Goal: Transaction & Acquisition: Purchase product/service

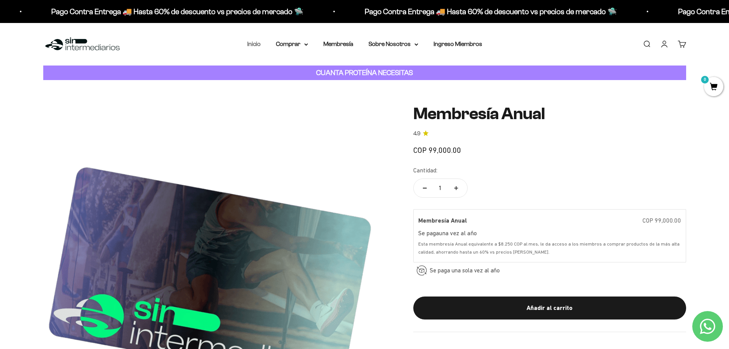
click at [256, 47] on link "Inicio" at bounding box center [253, 44] width 13 height 7
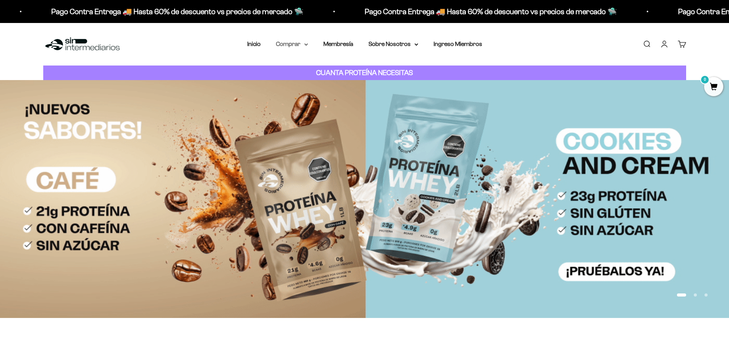
click at [297, 43] on summary "Comprar" at bounding box center [292, 44] width 32 height 10
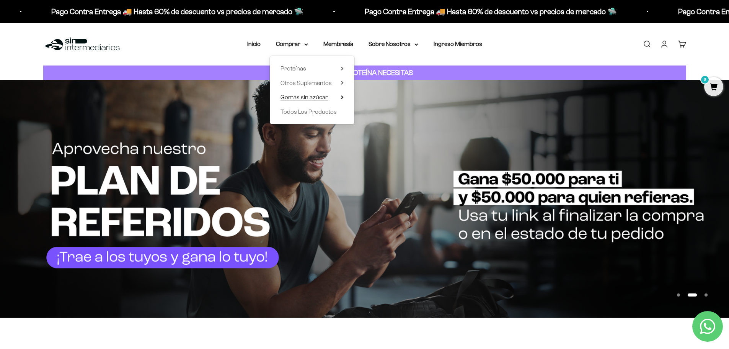
click at [307, 95] on span "Gomas sin azúcar" at bounding box center [303, 97] width 47 height 7
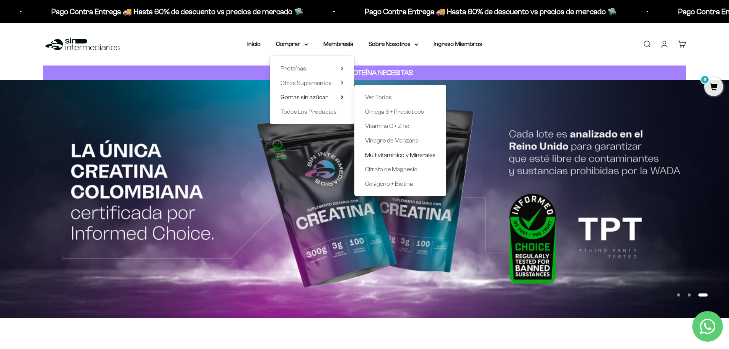
click at [410, 154] on span "Multivitamínico y Minerales" at bounding box center [400, 154] width 70 height 7
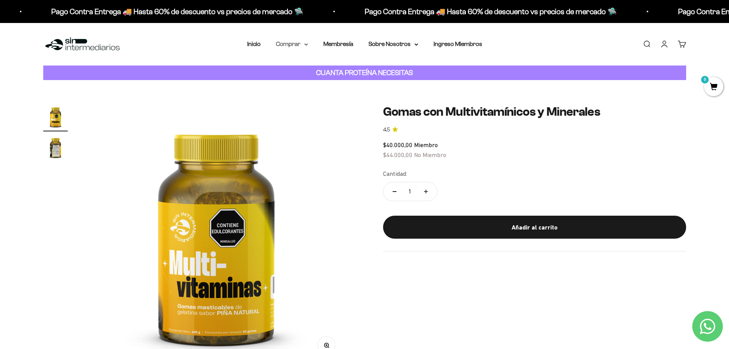
click at [290, 47] on summary "Comprar" at bounding box center [292, 44] width 32 height 10
click at [303, 71] on span "Proteínas" at bounding box center [293, 68] width 26 height 7
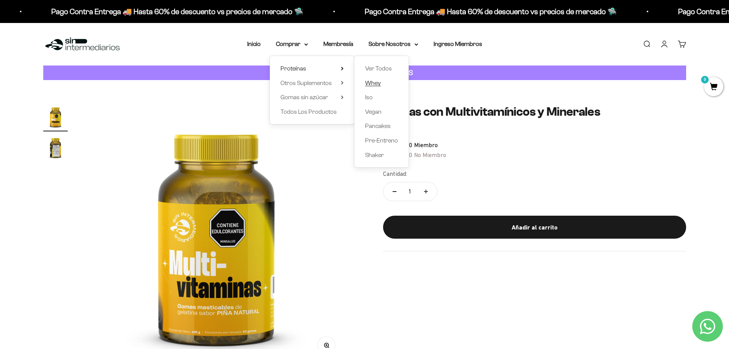
click at [375, 84] on span "Whey" at bounding box center [373, 83] width 16 height 7
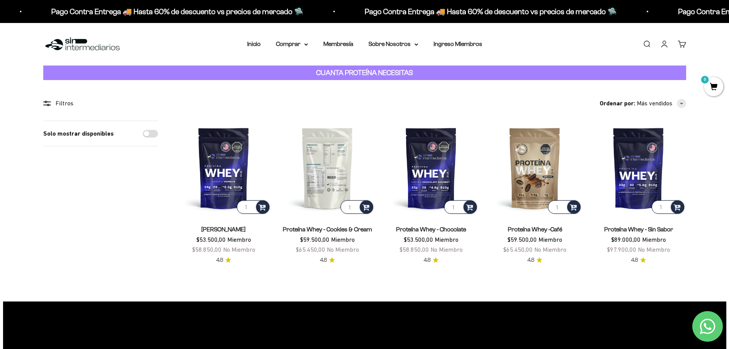
click at [325, 174] on img at bounding box center [327, 168] width 94 height 94
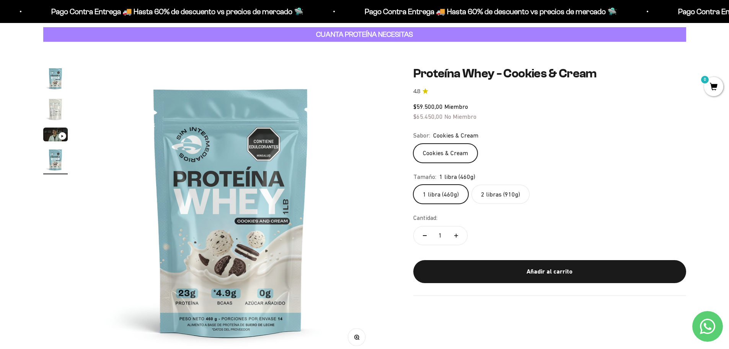
click at [521, 194] on label "2 libras (910g)" at bounding box center [500, 193] width 58 height 19
click at [413, 184] on input "2 libras (910g)" at bounding box center [413, 184] width 0 height 0
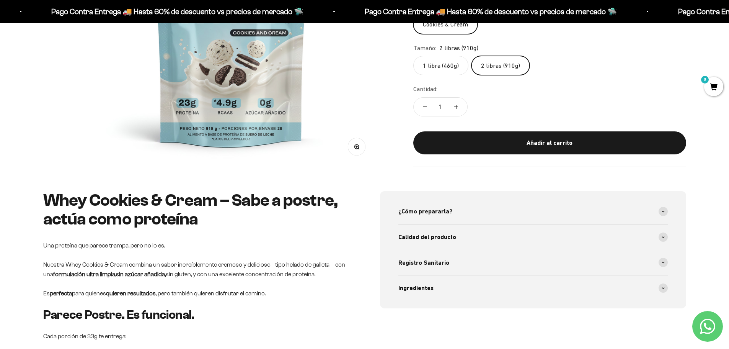
scroll to position [230, 0]
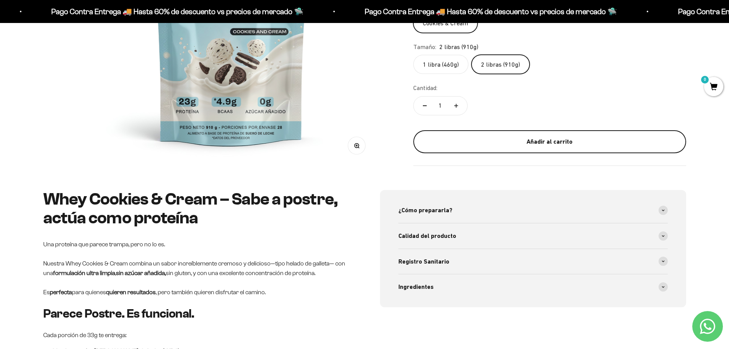
click at [552, 141] on div "Añadir al carrito" at bounding box center [549, 142] width 242 height 10
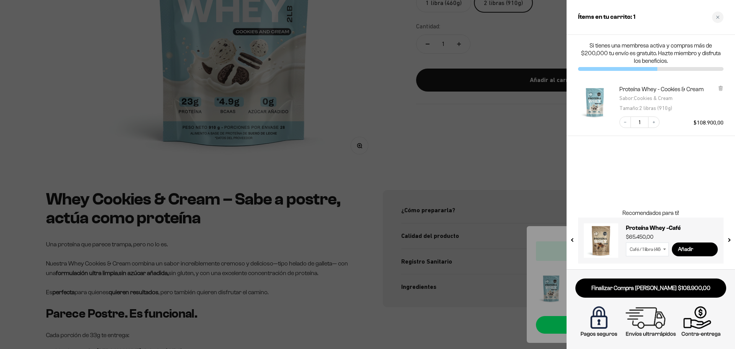
click at [525, 150] on div at bounding box center [367, 174] width 735 height 349
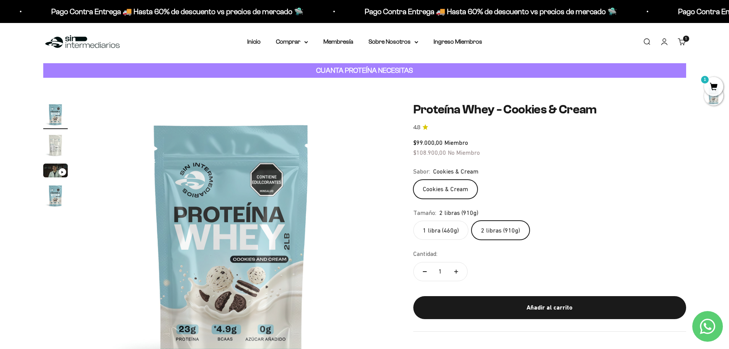
scroll to position [0, 0]
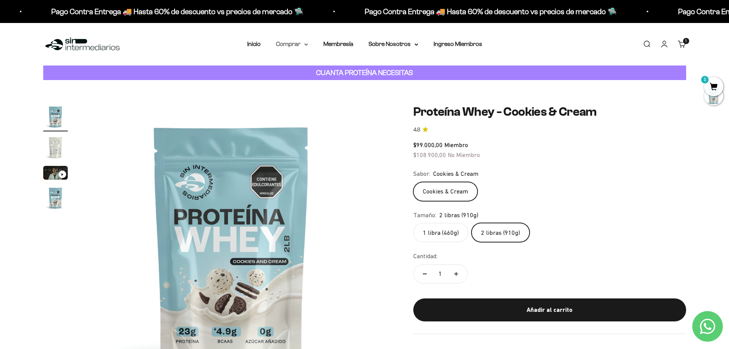
click at [280, 44] on summary "Comprar" at bounding box center [292, 44] width 32 height 10
click at [337, 81] on summary "Otros Suplementos" at bounding box center [311, 83] width 63 height 10
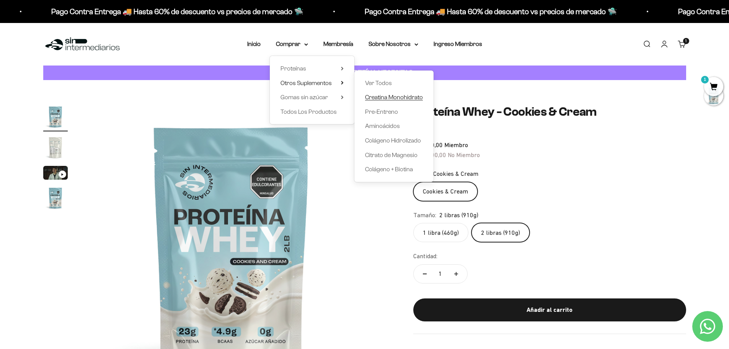
click at [411, 98] on span "Creatina Monohidrato" at bounding box center [394, 97] width 58 height 7
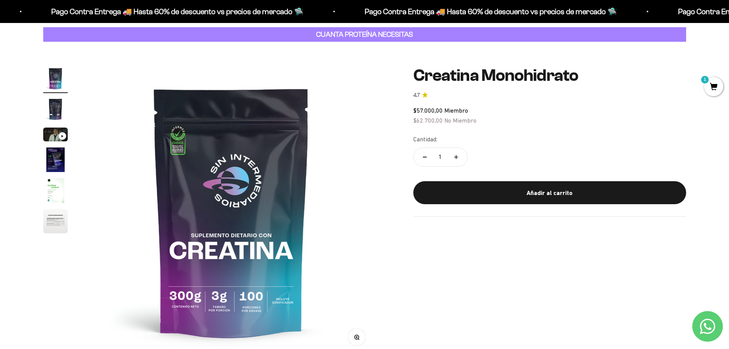
click at [458, 157] on icon "Aumentar cantidad" at bounding box center [456, 157] width 4 height 0
type input "2"
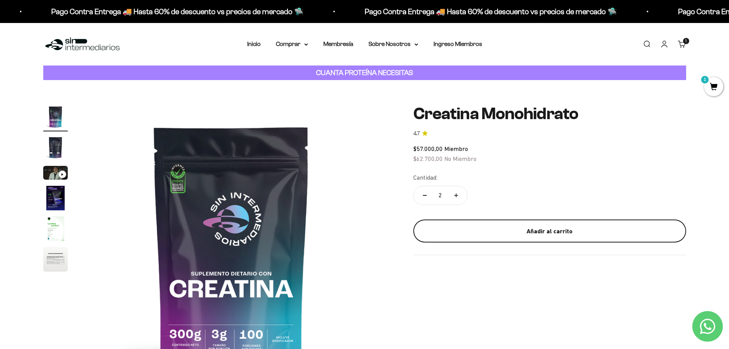
click at [536, 226] on div "Añadir al carrito" at bounding box center [549, 231] width 242 height 10
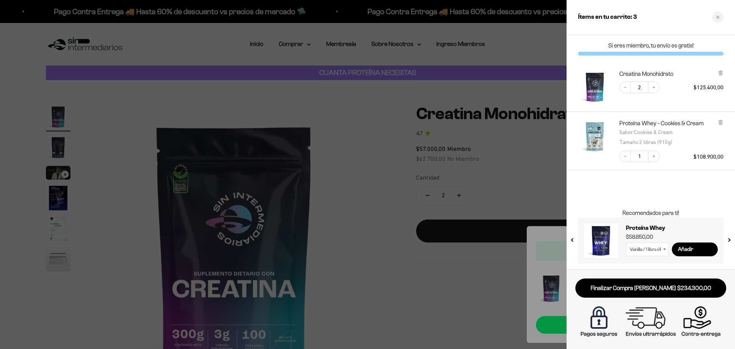
click at [459, 169] on div at bounding box center [367, 174] width 735 height 349
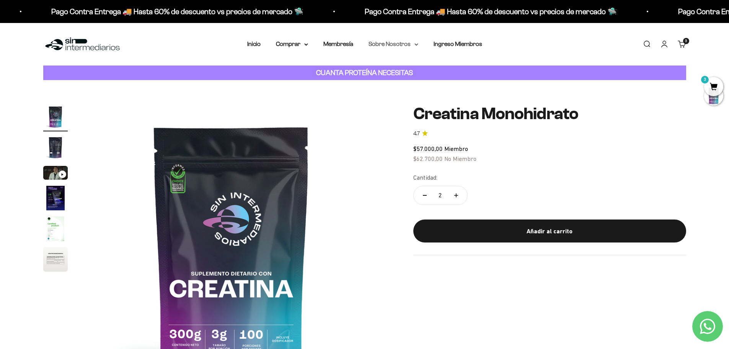
click at [404, 48] on summary "Sobre Nosotros" at bounding box center [393, 44] width 50 height 10
click at [298, 46] on summary "Comprar" at bounding box center [292, 44] width 32 height 10
click at [305, 83] on span "Otros Suplementos" at bounding box center [305, 83] width 51 height 7
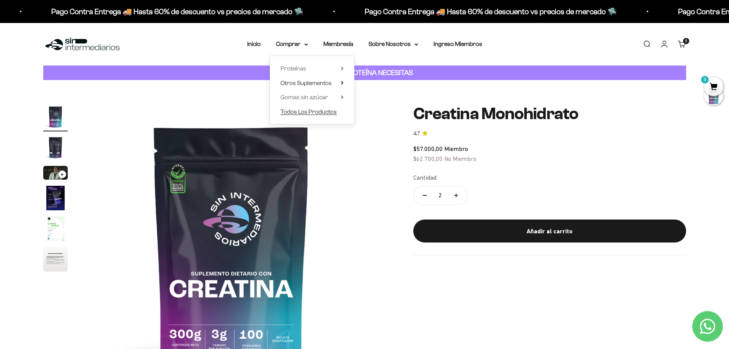
click at [303, 112] on span "Todos Los Productos" at bounding box center [308, 111] width 56 height 7
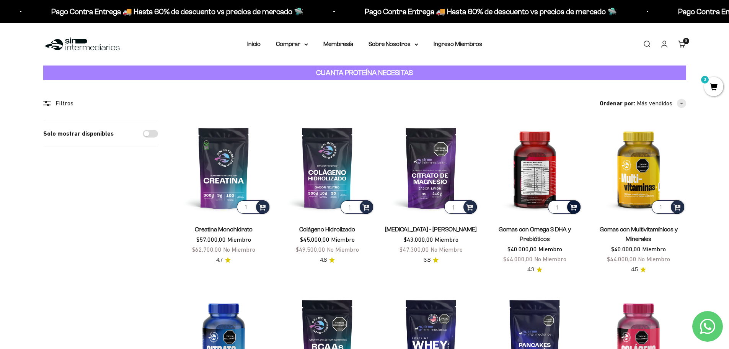
click at [576, 209] on span at bounding box center [573, 206] width 7 height 9
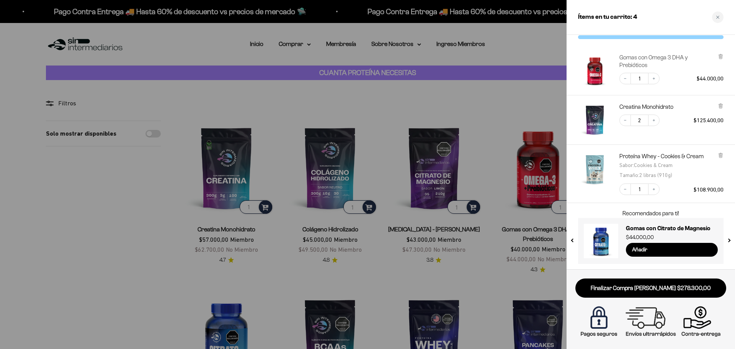
scroll to position [17, 0]
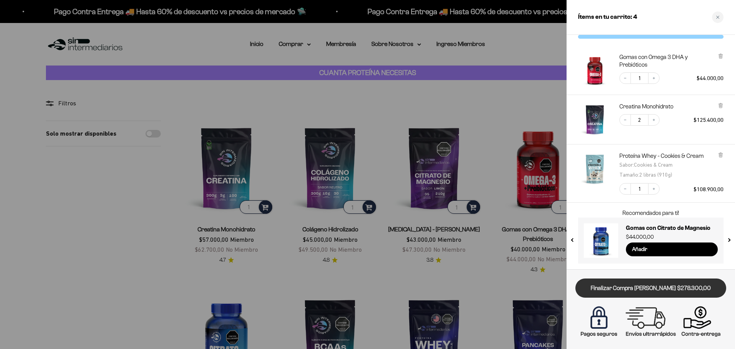
click at [654, 288] on link "Finalizar Compra [PERSON_NAME] $278.300,00" at bounding box center [650, 288] width 151 height 20
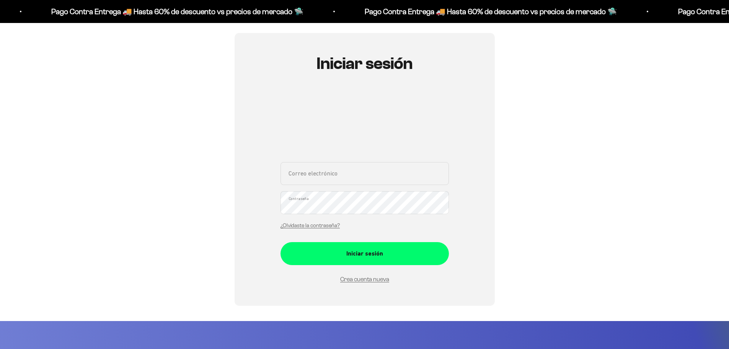
scroll to position [77, 0]
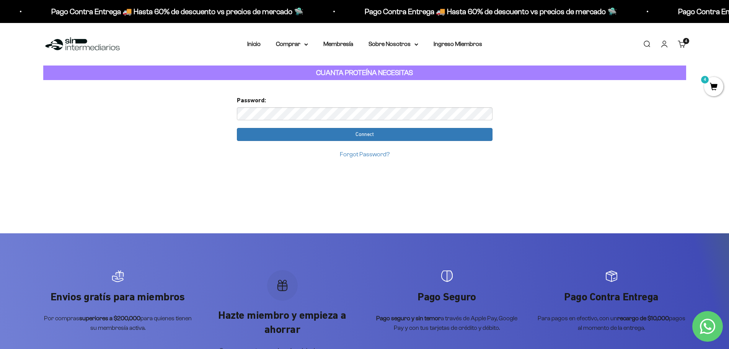
click at [486, 180] on div "Too many requests. Please try again later. Username: juancadaviddev@gmail.com P…" at bounding box center [365, 156] width 268 height 153
click at [372, 155] on link "Forgot Password?" at bounding box center [365, 154] width 50 height 7
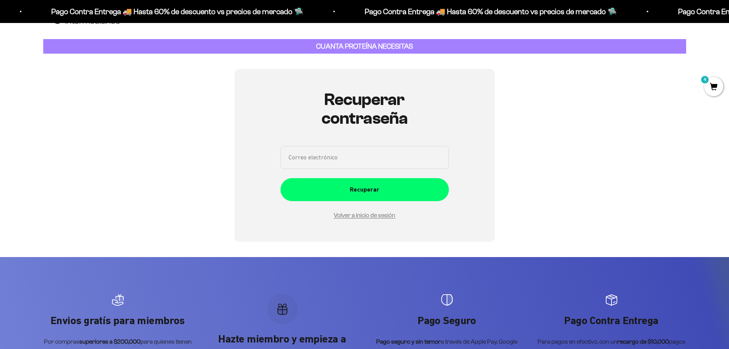
scroll to position [10, 0]
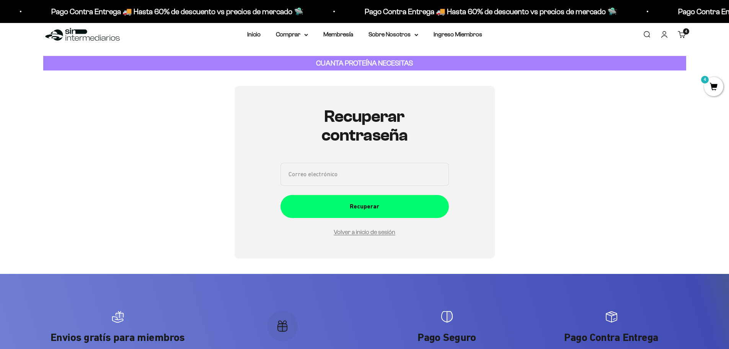
click at [384, 176] on input "Correo electrónico" at bounding box center [364, 174] width 168 height 23
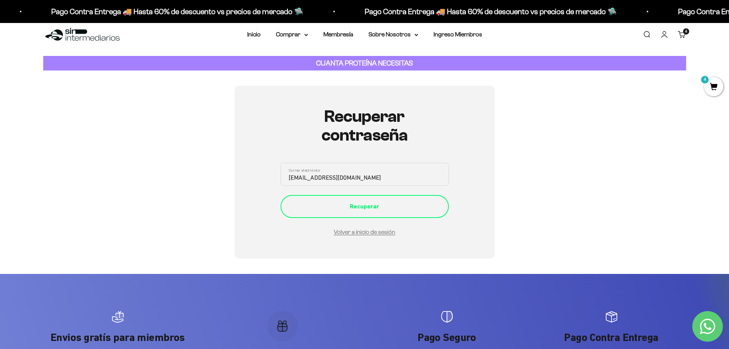
type input "[EMAIL_ADDRESS][DOMAIN_NAME]"
click at [378, 210] on div "Recuperar" at bounding box center [365, 206] width 138 height 10
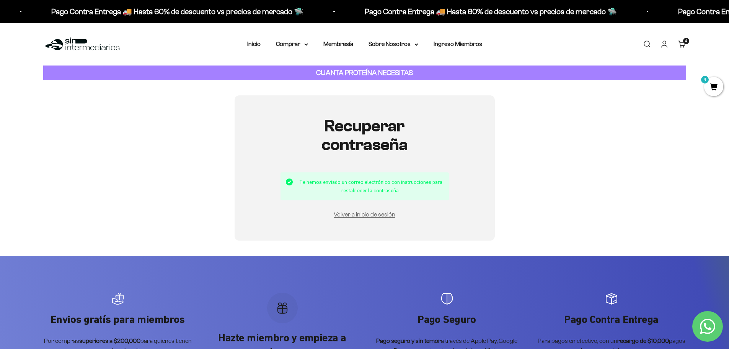
click at [606, 203] on div "Iniciar sesión Correo electrónico Contraseña ¿Olvidaste la contraseña? Iniciar …" at bounding box center [364, 167] width 643 height 145
click at [363, 214] on link "Volver a inicio de sesión" at bounding box center [365, 214] width 62 height 7
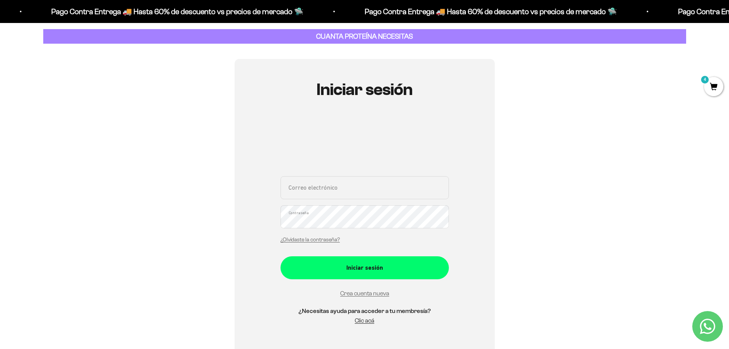
scroll to position [38, 0]
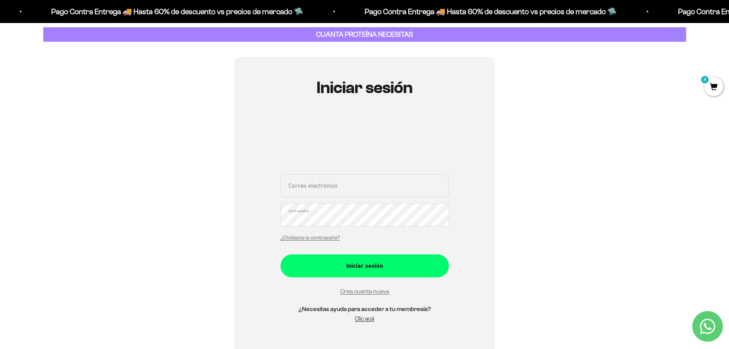
click at [359, 187] on input "Correo electrónico" at bounding box center [364, 185] width 168 height 23
type input "juancadaviddev@gmail.com"
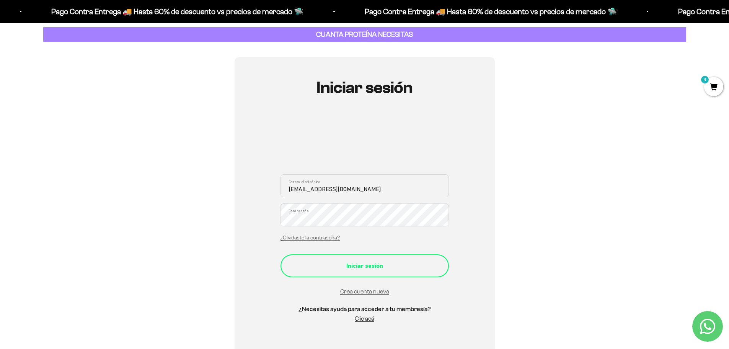
click at [356, 262] on div "Iniciar sesión" at bounding box center [365, 266] width 138 height 10
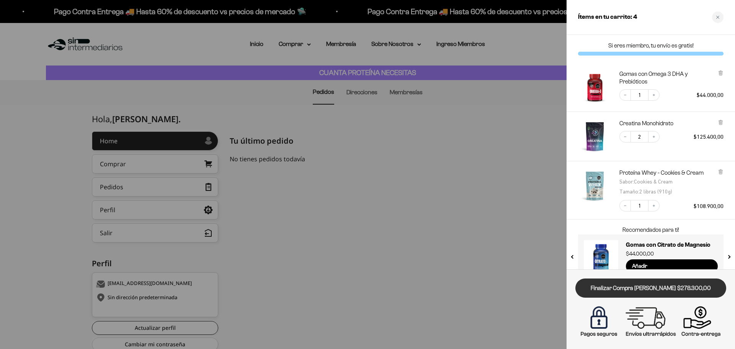
click at [648, 287] on link "Finalizar Compra [PERSON_NAME] $278.300,00" at bounding box center [650, 288] width 151 height 20
